Goal: Navigation & Orientation: Understand site structure

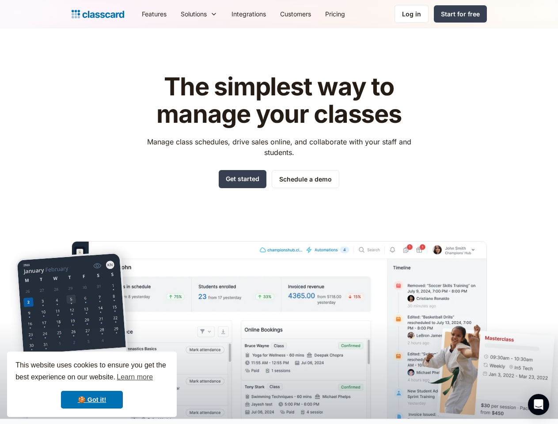
click at [279, 212] on div "The simplest way to manage your classes Manage class schedules, drive sales onl…" at bounding box center [280, 239] width 416 height 360
click at [92, 385] on div "This website uses cookies to ensure you get the best experience on our website.…" at bounding box center [92, 384] width 170 height 65
click at [311, 14] on nav "Features Resources Blog The latest industry news, updates and info. Customer st…" at bounding box center [311, 14] width 352 height 20
click at [174, 14] on div "Solutions Sports academy Swim school Dance studio Gymnastics Music school Marti…" at bounding box center [199, 14] width 51 height 20
click at [539, 405] on icon "Open Intercom Messenger" at bounding box center [539, 405] width 9 height 11
